Goal: Task Accomplishment & Management: Manage account settings

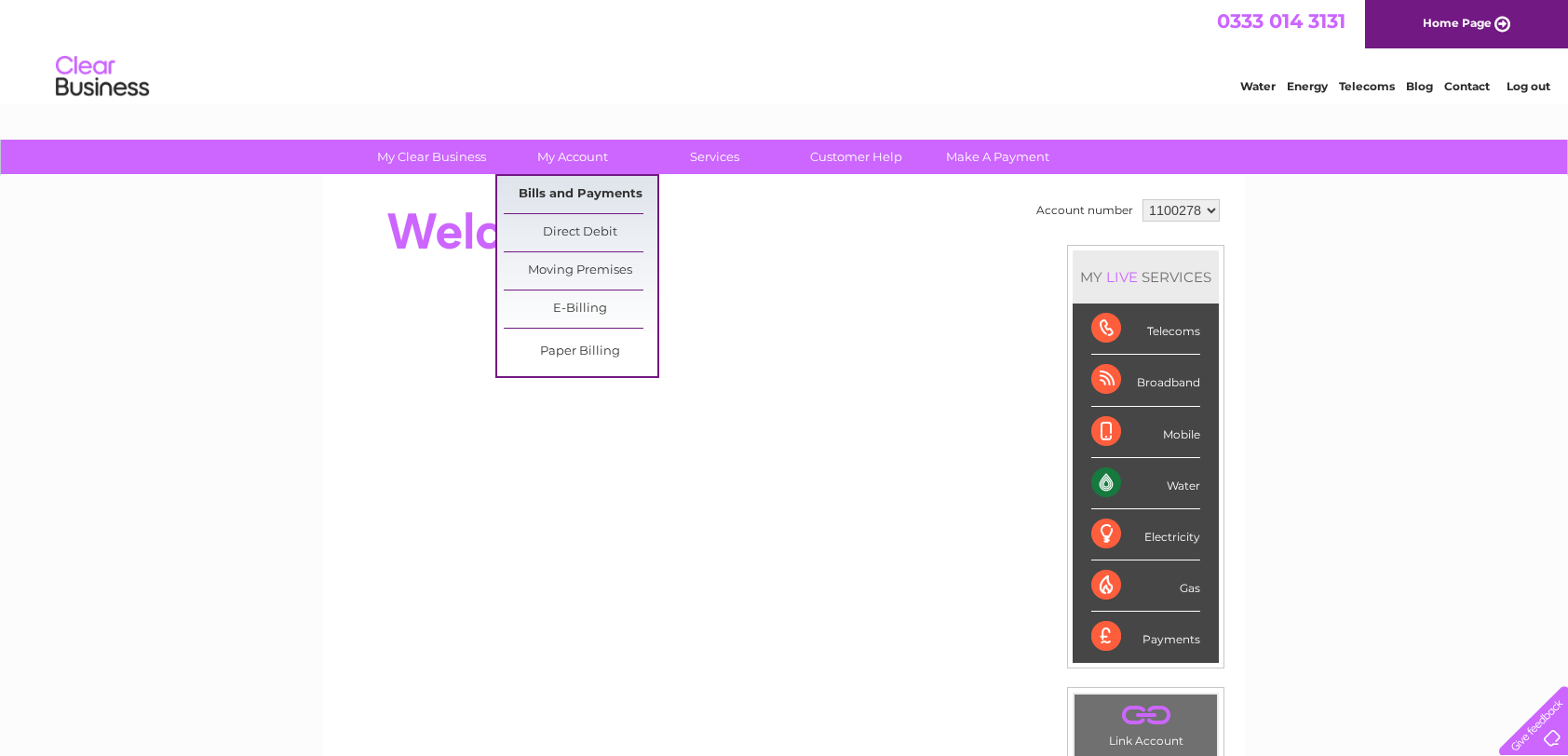
click at [572, 191] on link "Bills and Payments" at bounding box center [581, 194] width 154 height 37
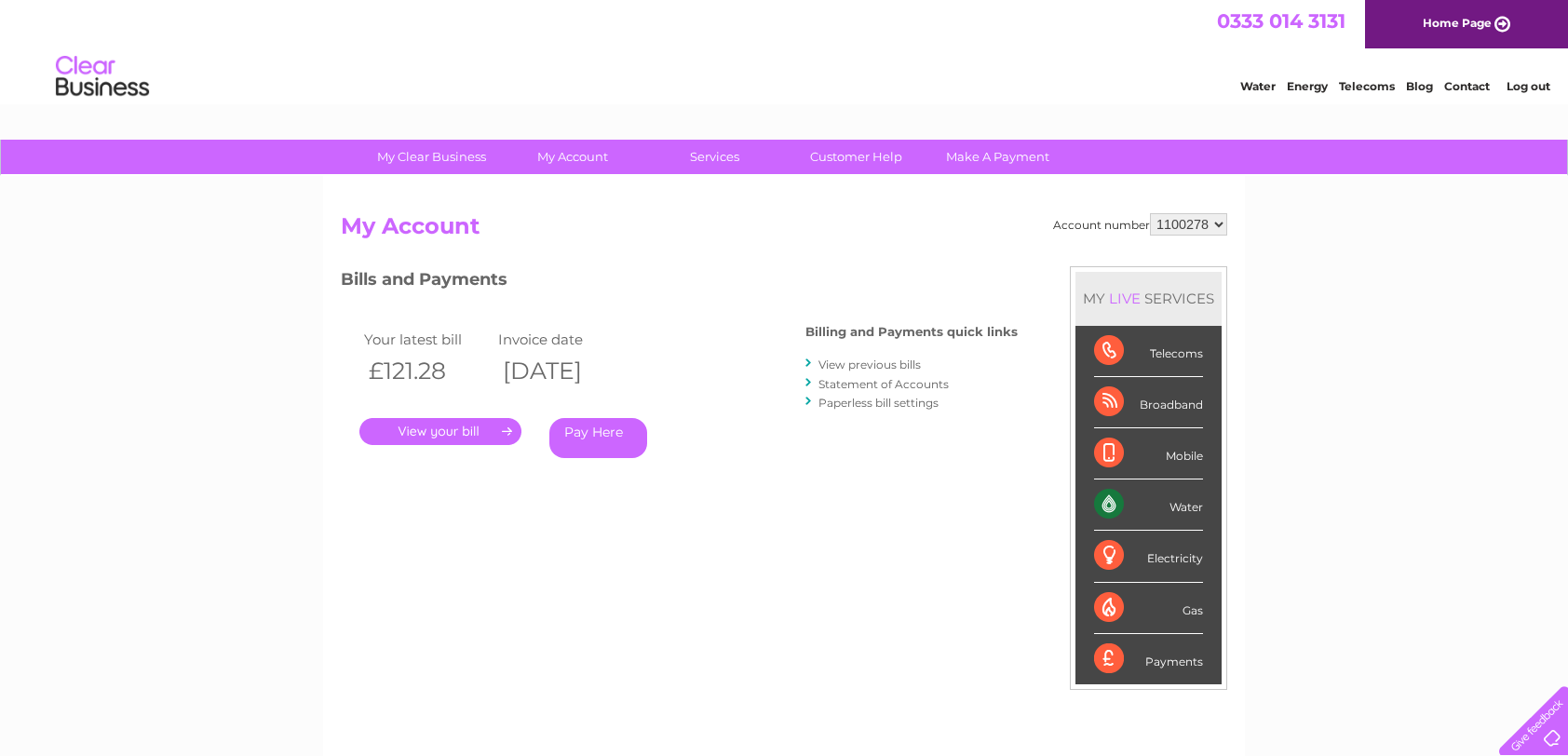
click at [461, 429] on link "." at bounding box center [440, 431] width 162 height 27
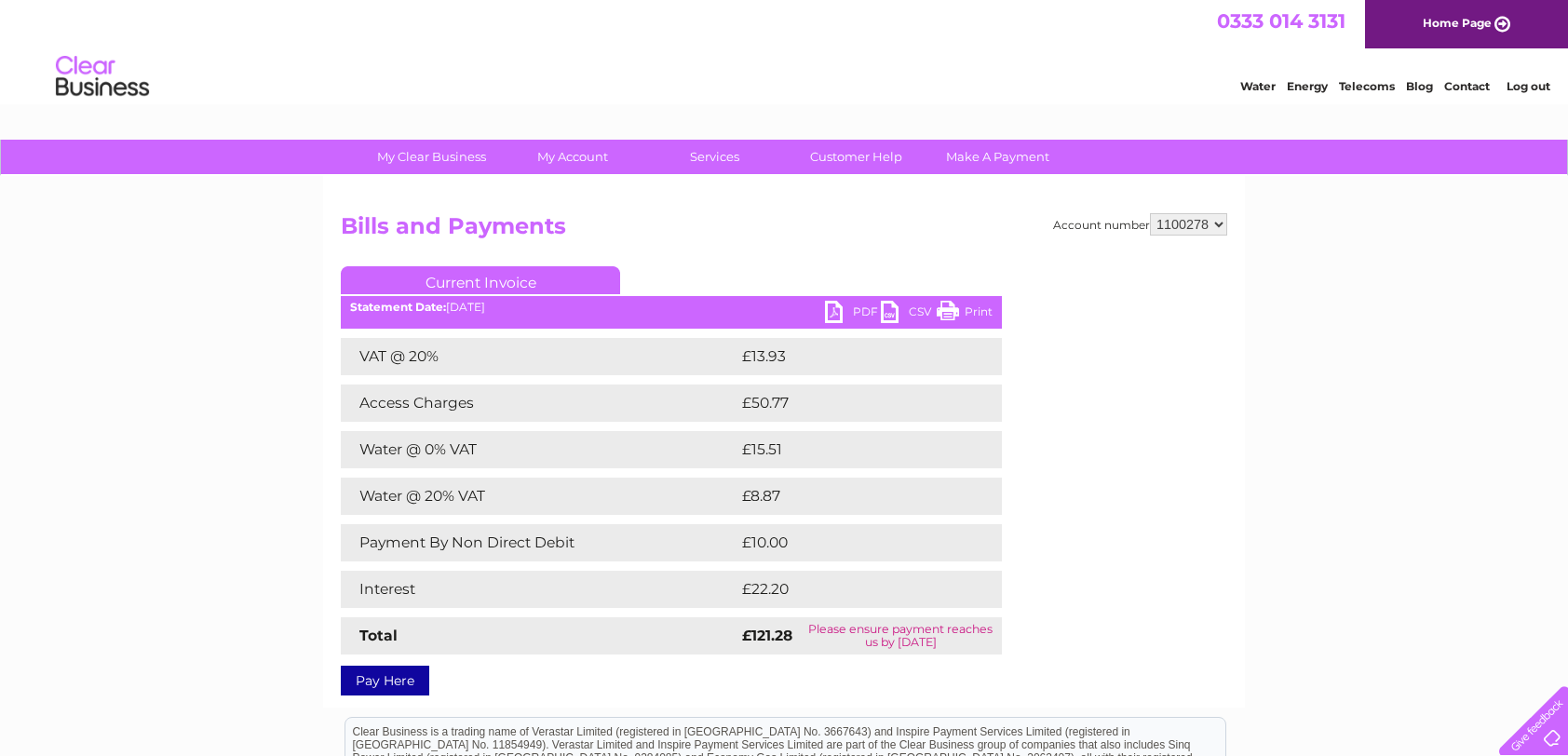
click at [969, 311] on link "Print" at bounding box center [964, 314] width 56 height 27
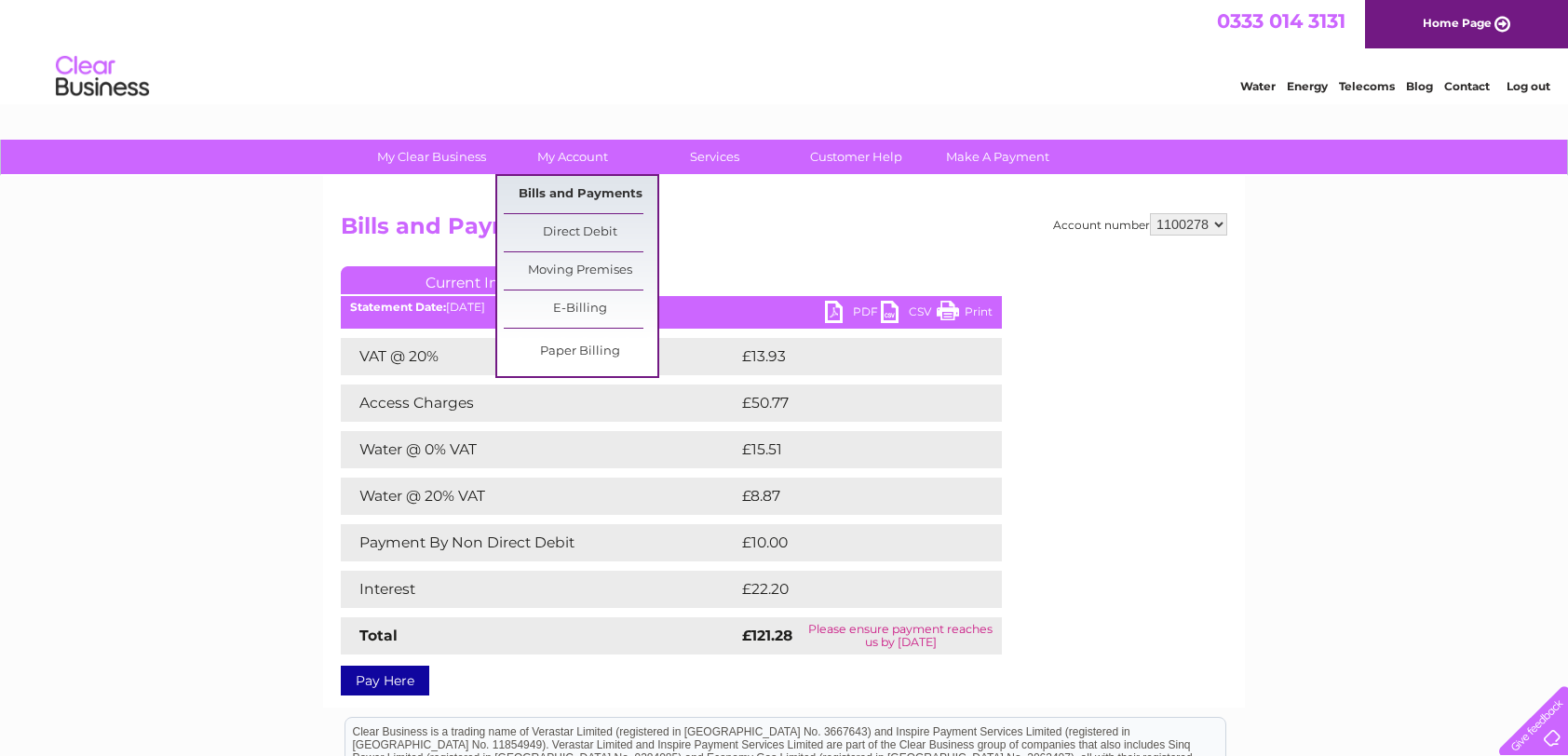
click at [553, 193] on link "Bills and Payments" at bounding box center [581, 194] width 154 height 37
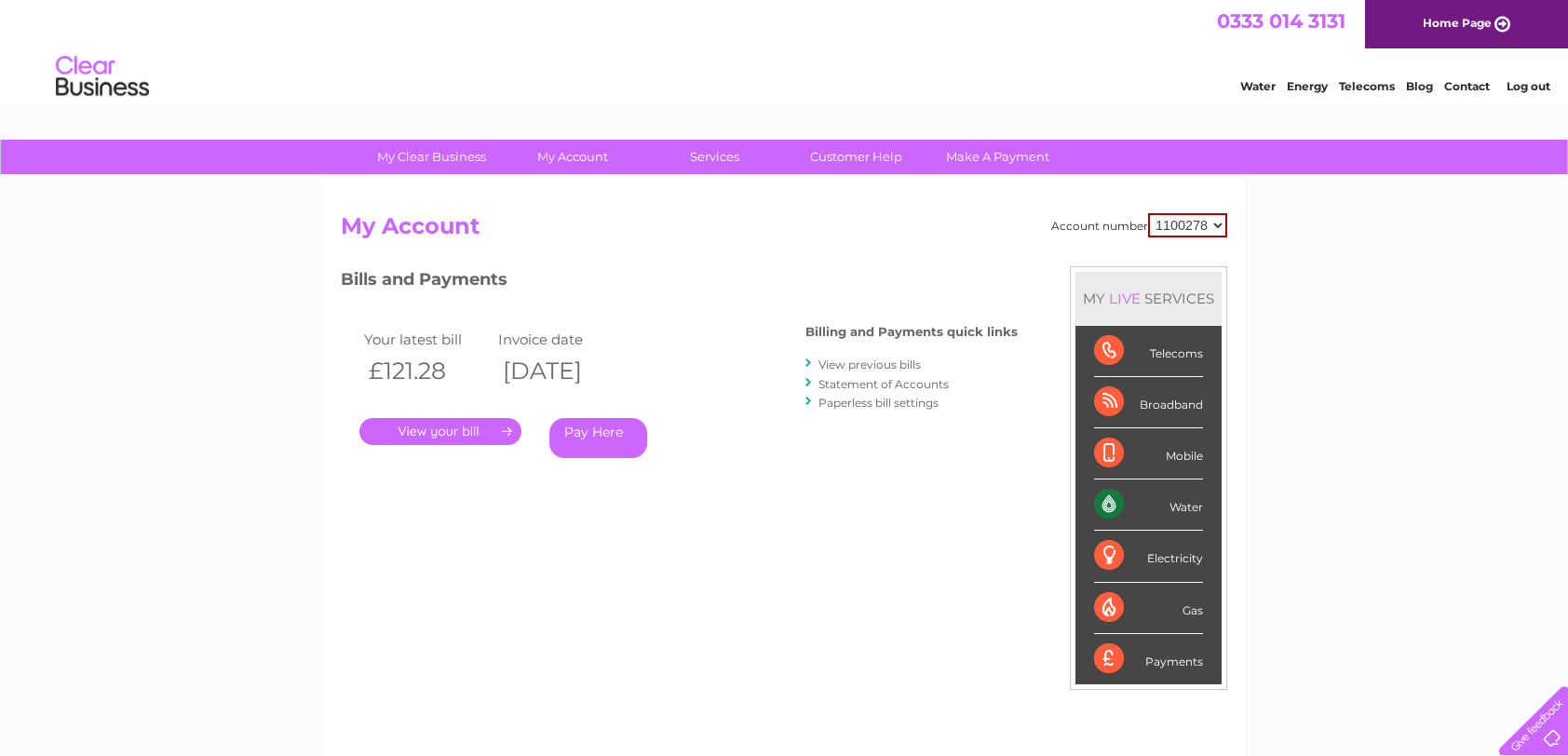
click at [883, 364] on link "View previous bills" at bounding box center [869, 364] width 102 height 14
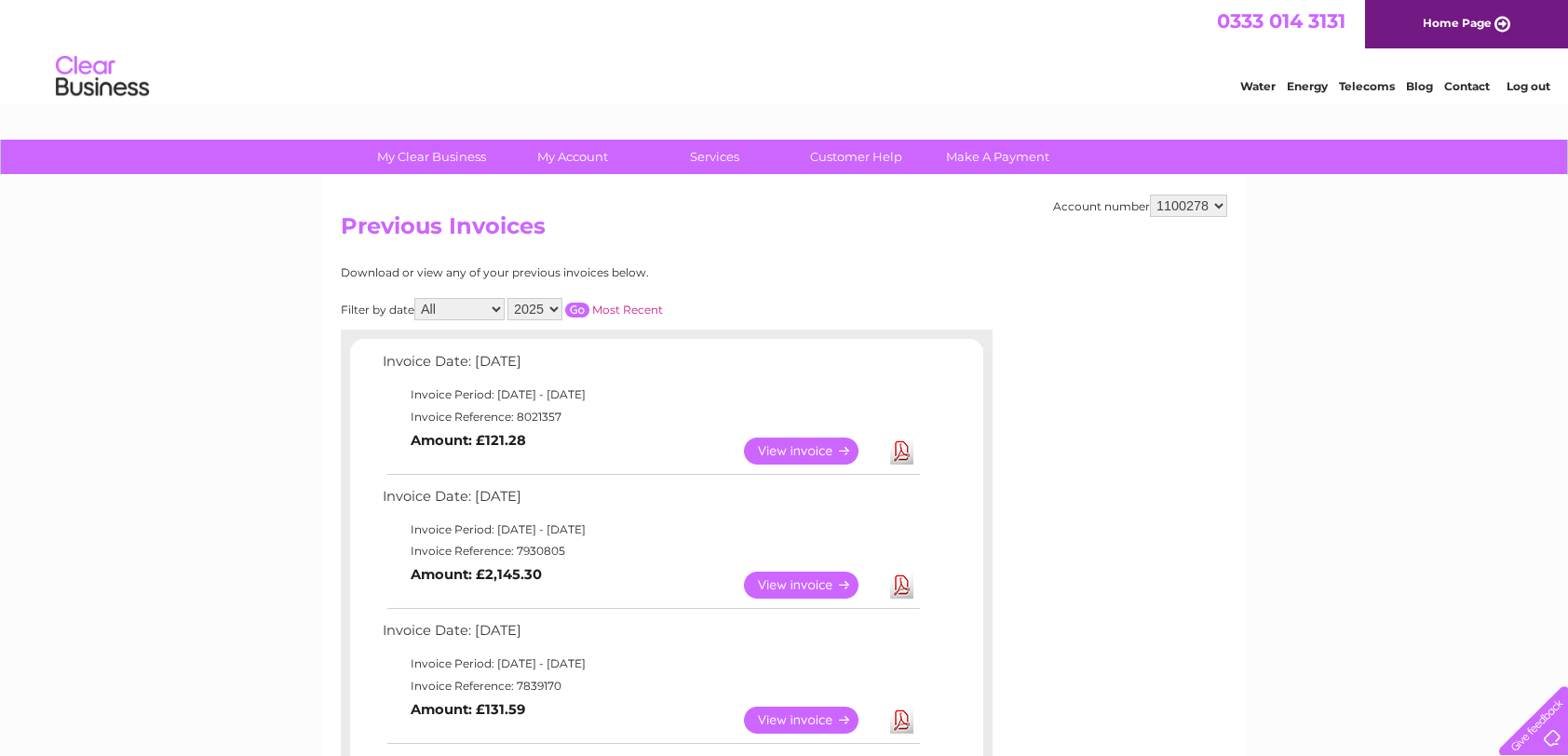
click at [833, 583] on link "View" at bounding box center [812, 585] width 137 height 27
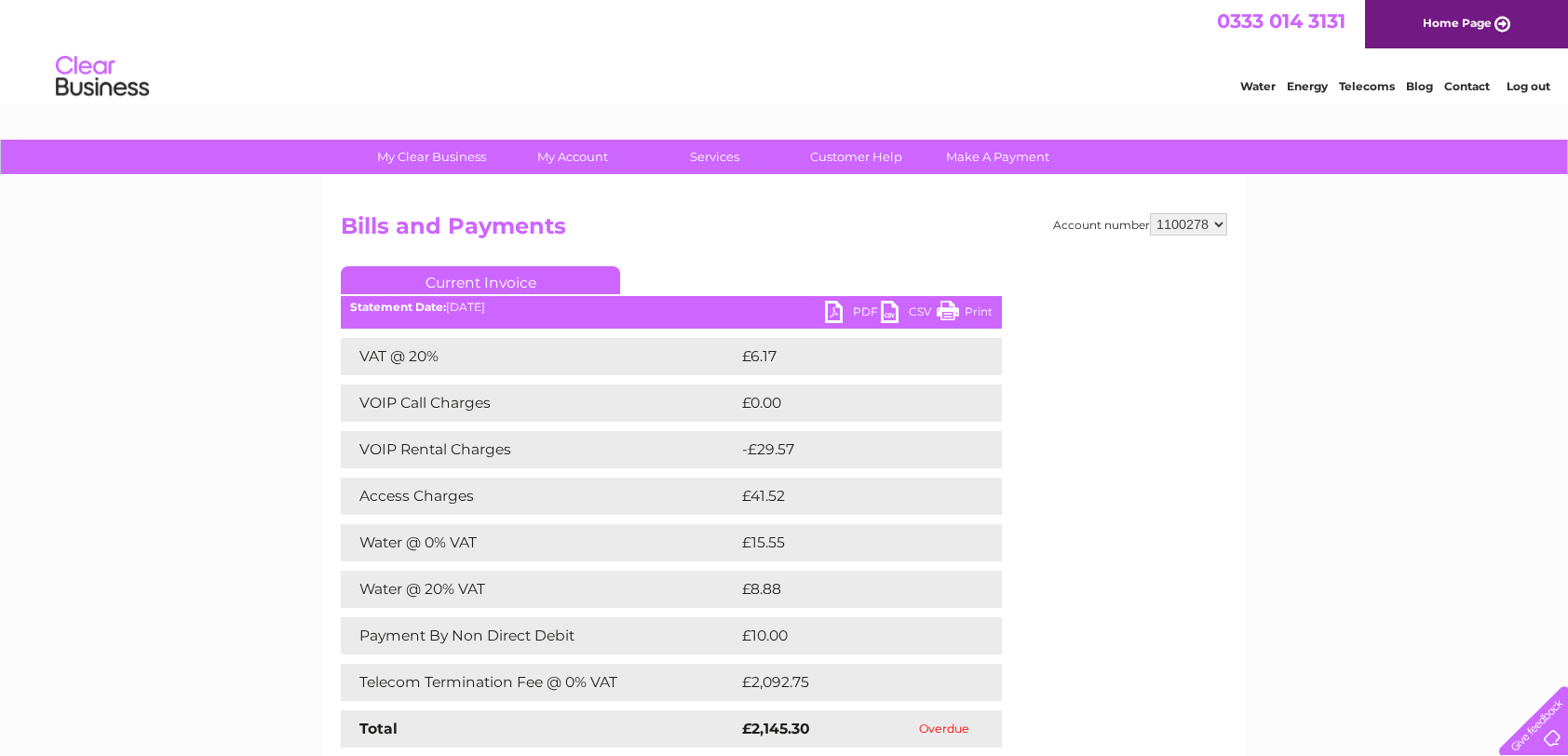
click at [992, 305] on link "Print" at bounding box center [964, 314] width 56 height 27
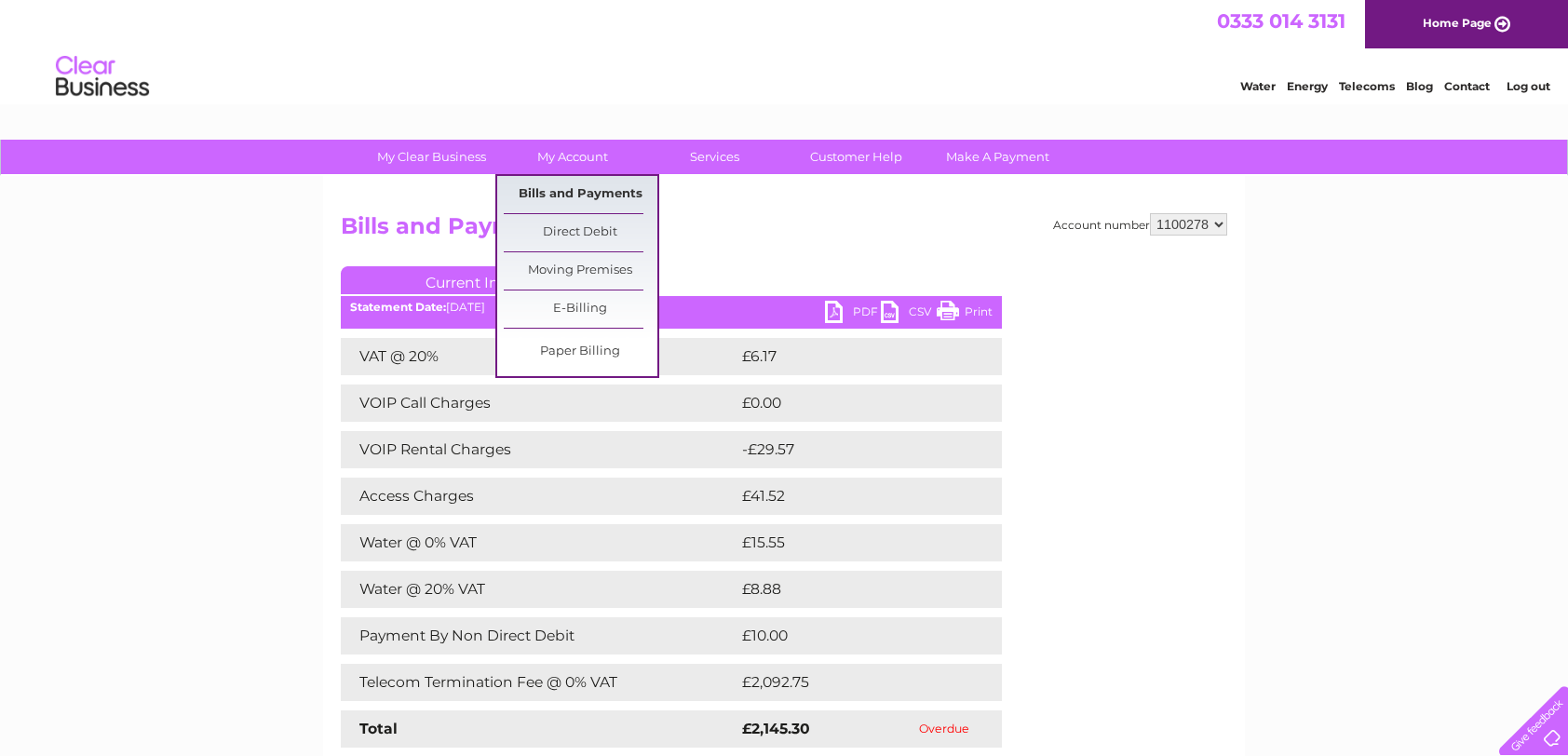
click at [558, 202] on link "Bills and Payments" at bounding box center [581, 194] width 154 height 37
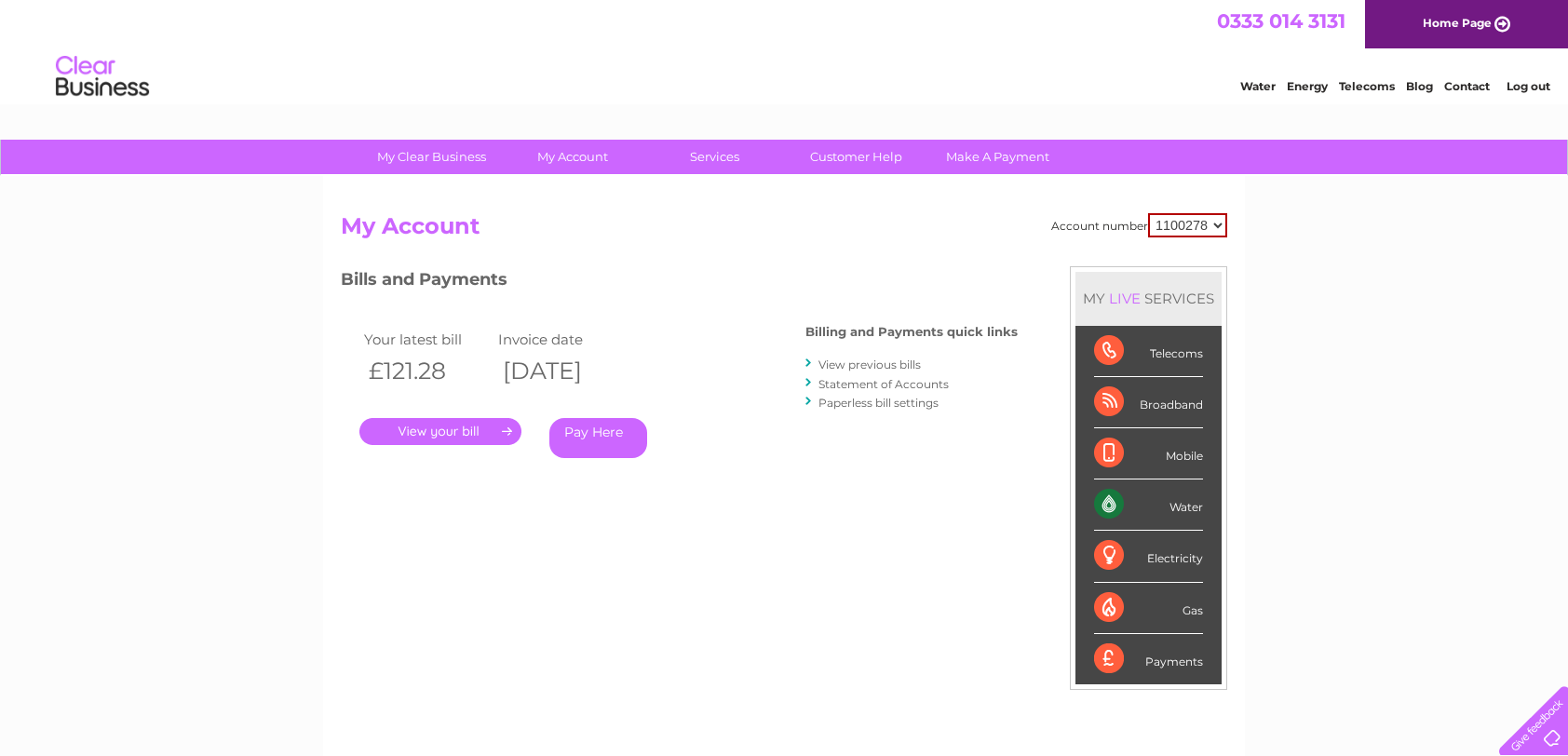
click at [858, 365] on link "View previous bills" at bounding box center [869, 364] width 102 height 14
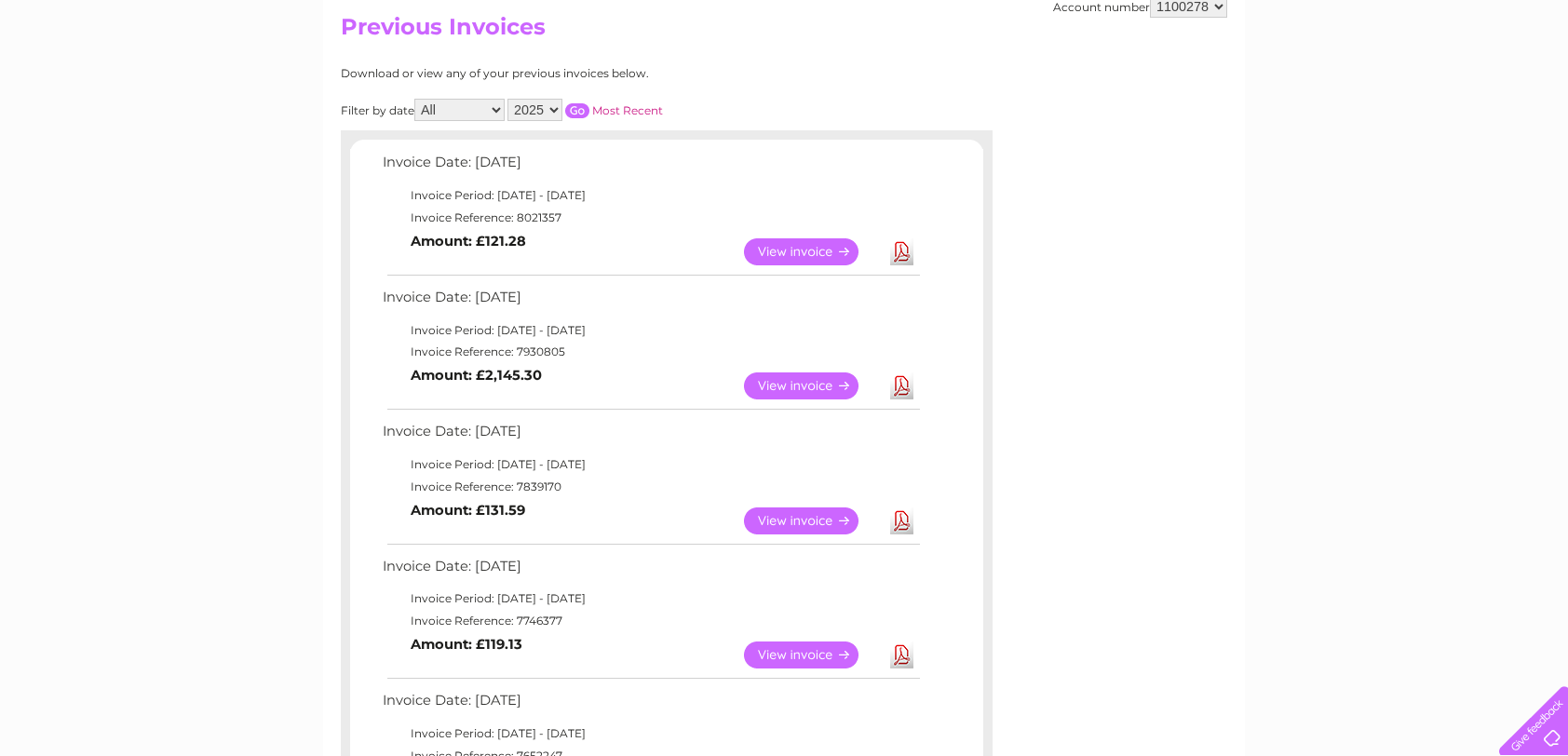
scroll to position [280, 0]
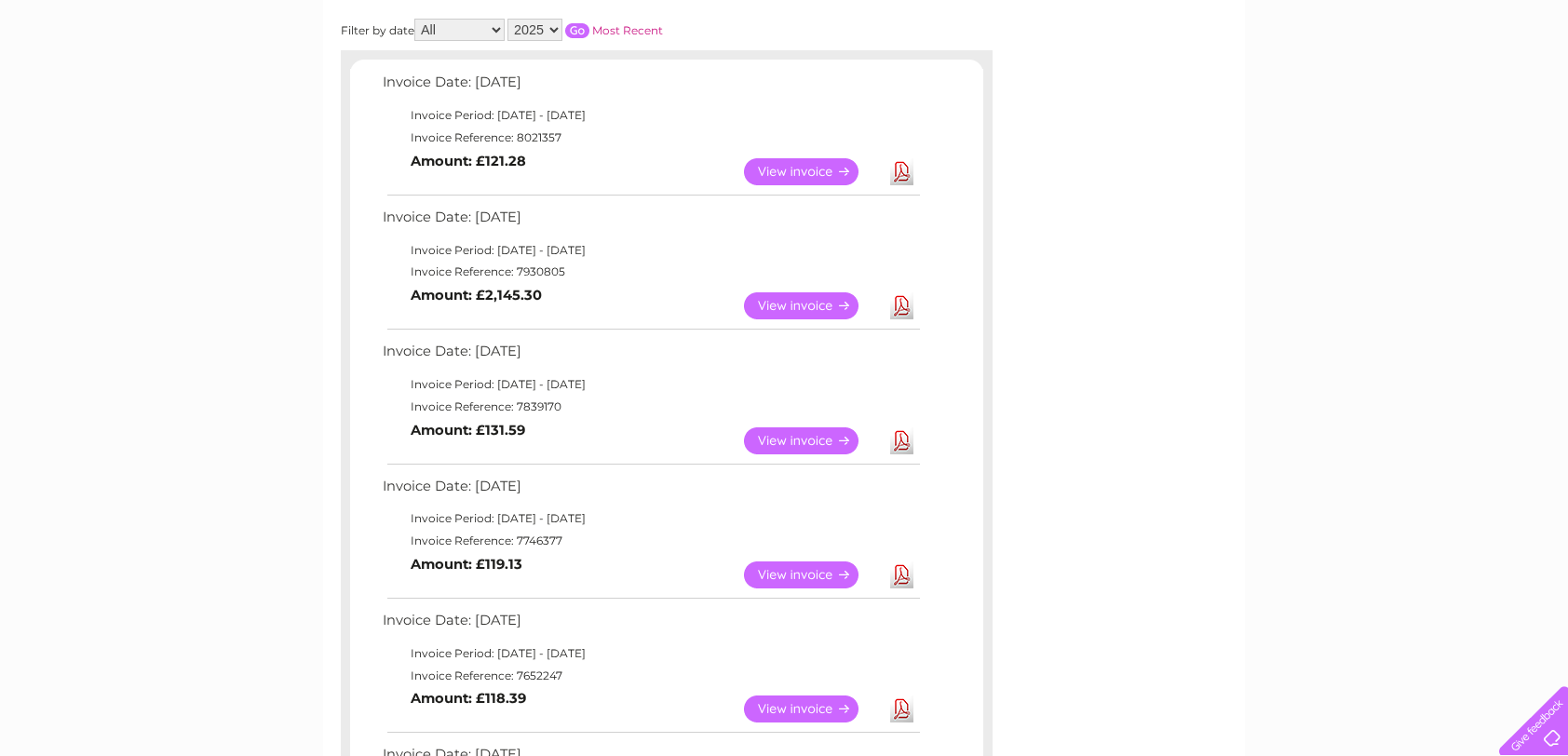
click at [795, 444] on link "View" at bounding box center [812, 441] width 137 height 27
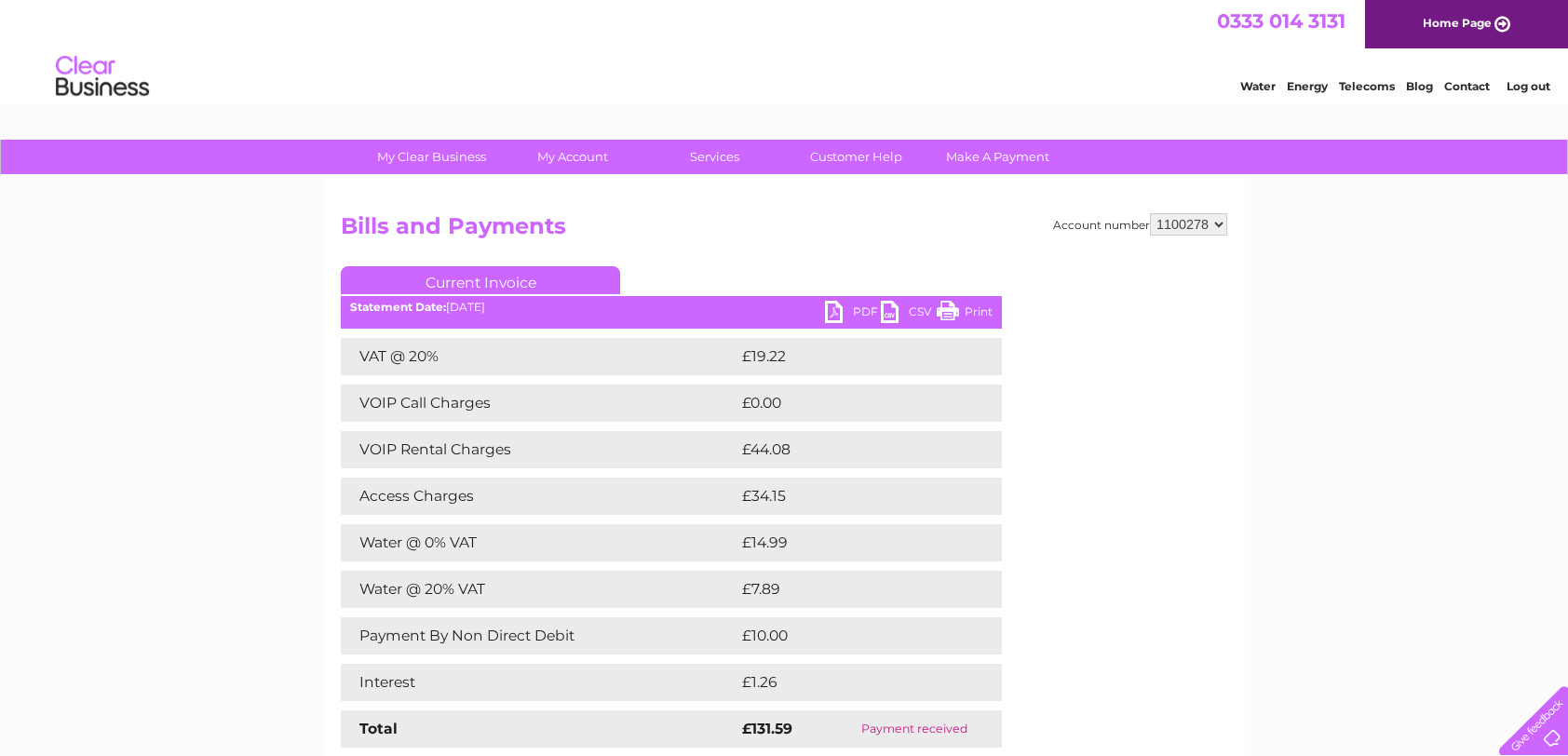
click at [976, 309] on link "Print" at bounding box center [964, 314] width 56 height 27
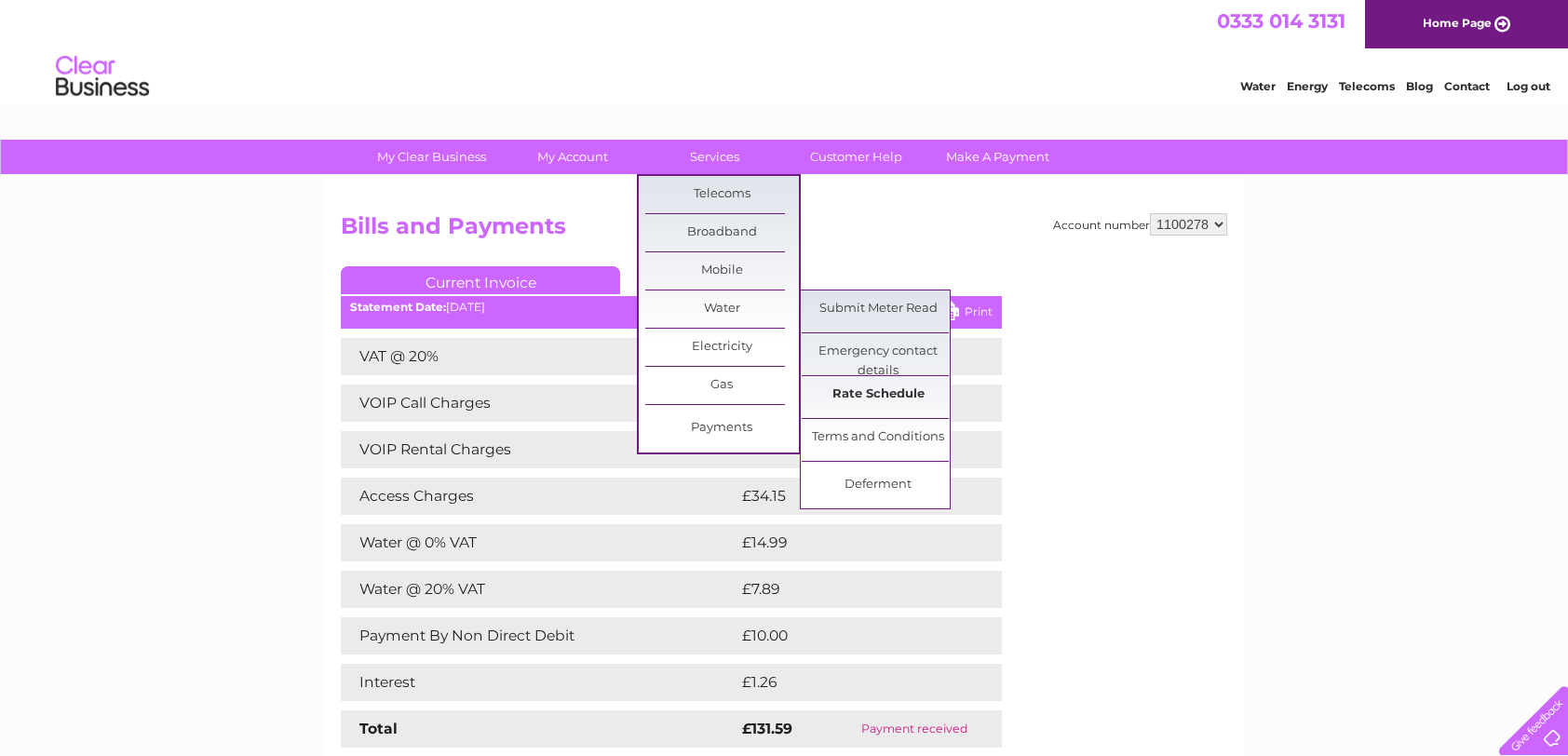
click at [893, 395] on link "Rate Schedule" at bounding box center [879, 394] width 154 height 37
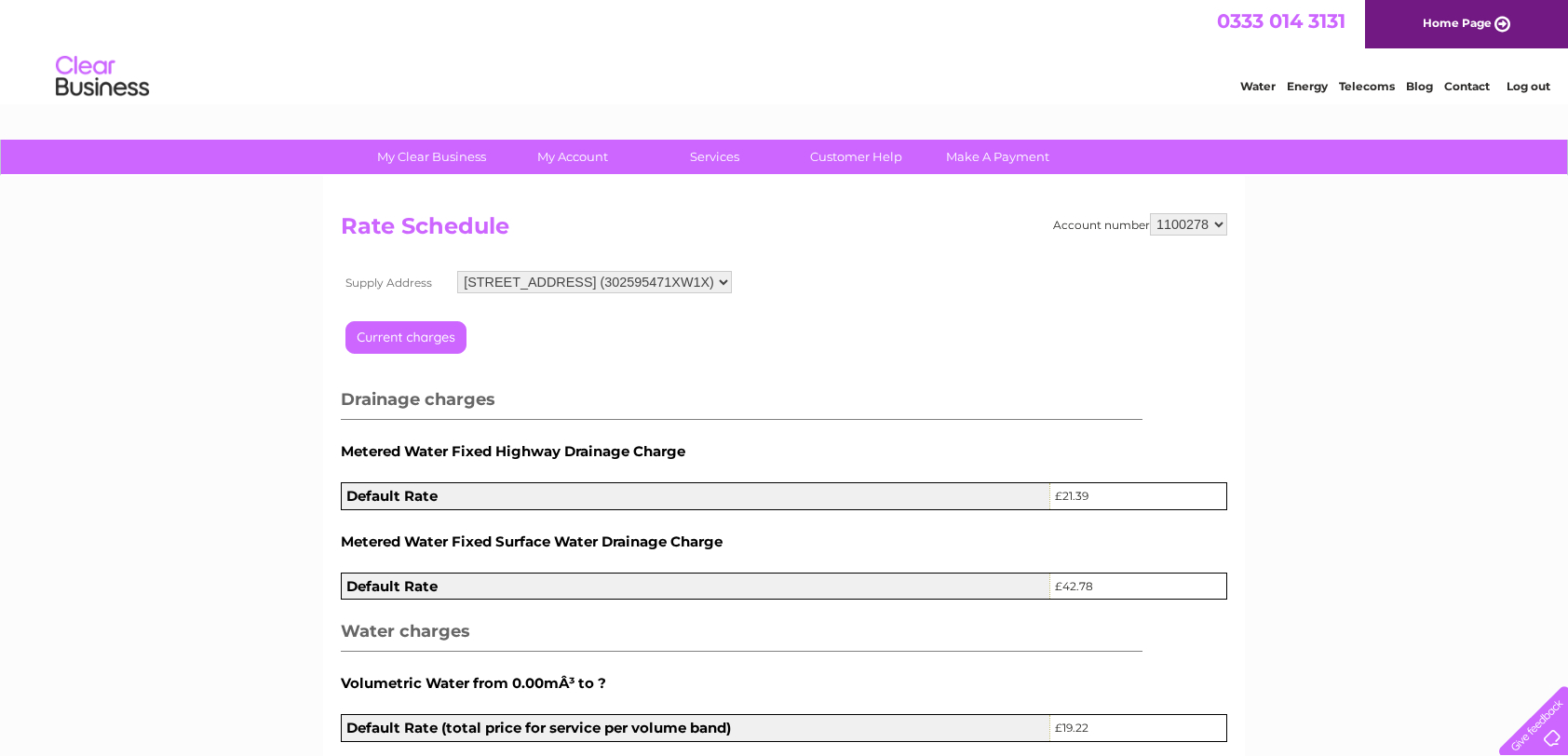
click at [387, 343] on input "button" at bounding box center [430, 344] width 168 height 47
